Goal: Task Accomplishment & Management: Manage account settings

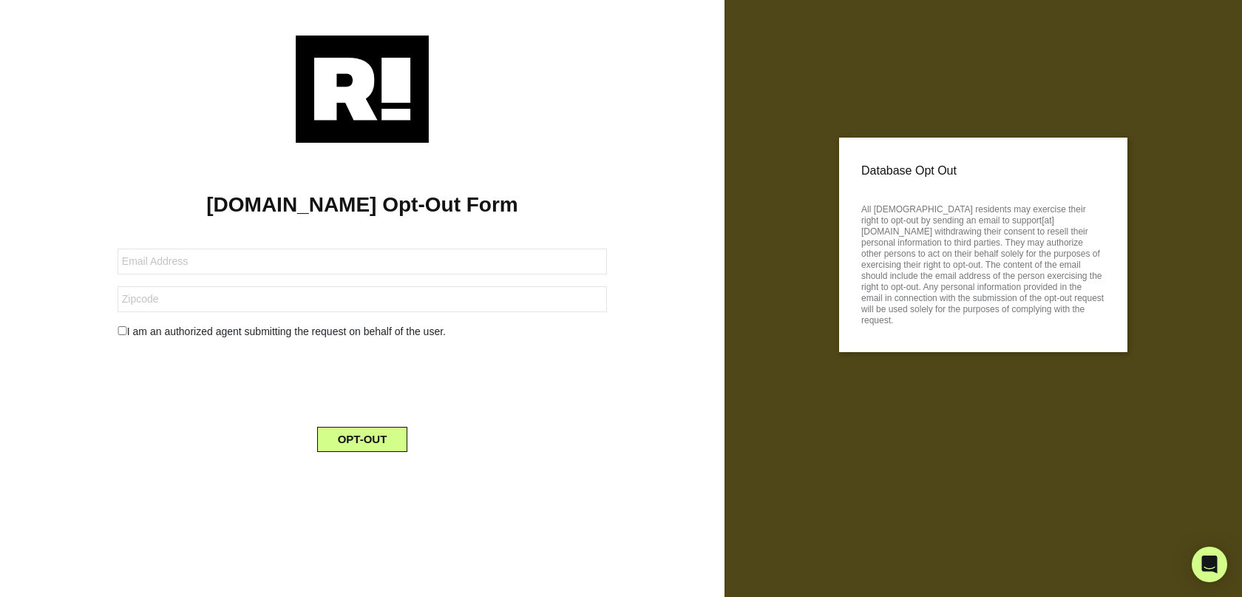
click at [217, 421] on div "OPT-OUT" at bounding box center [362, 430] width 512 height 43
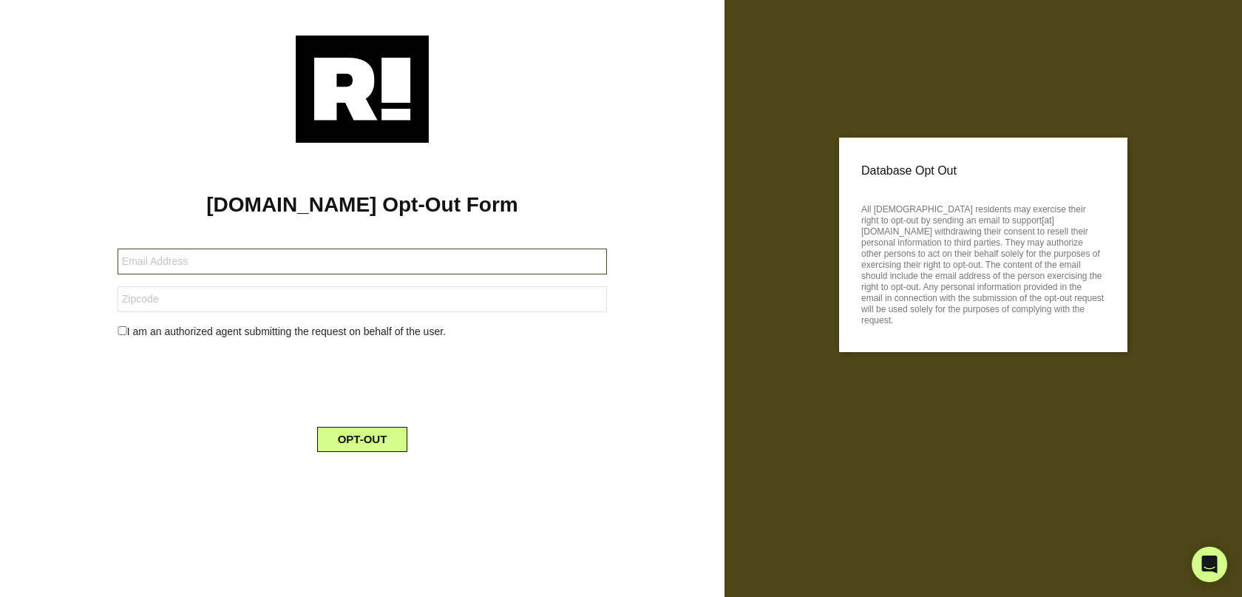
click at [138, 262] on input "text" at bounding box center [363, 261] width 490 height 26
type input "[EMAIL_ADDRESS][DOMAIN_NAME]"
click at [156, 300] on input "text" at bounding box center [363, 299] width 490 height 26
type input "45409"
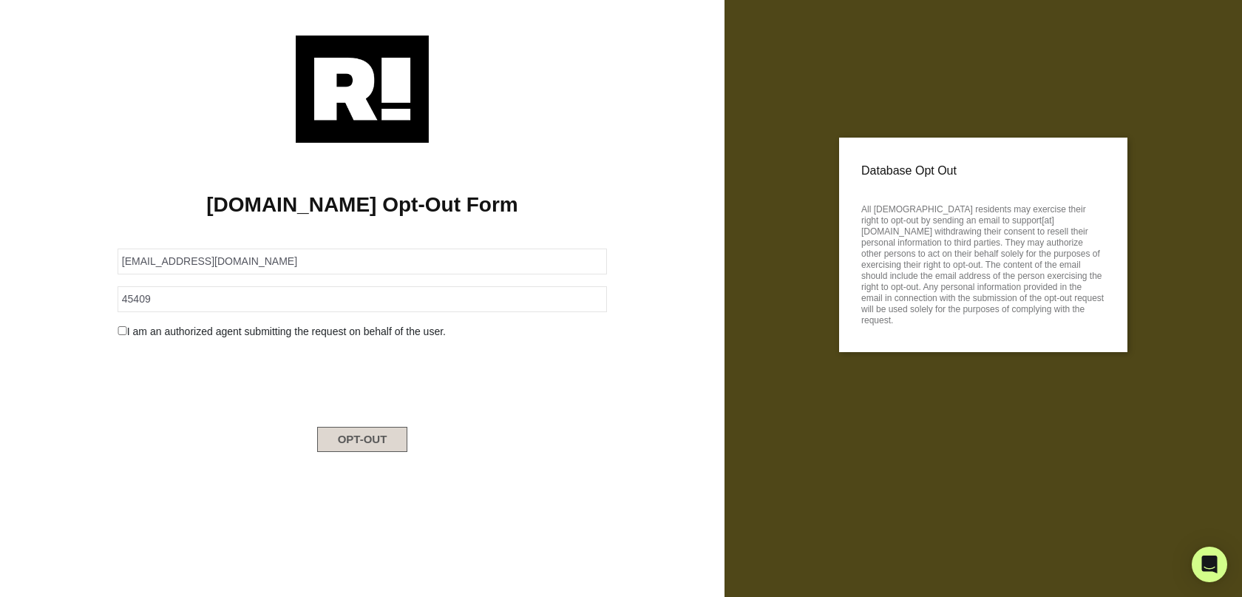
click at [369, 433] on button "OPT-OUT" at bounding box center [362, 439] width 91 height 25
